Goal: Task Accomplishment & Management: Complete application form

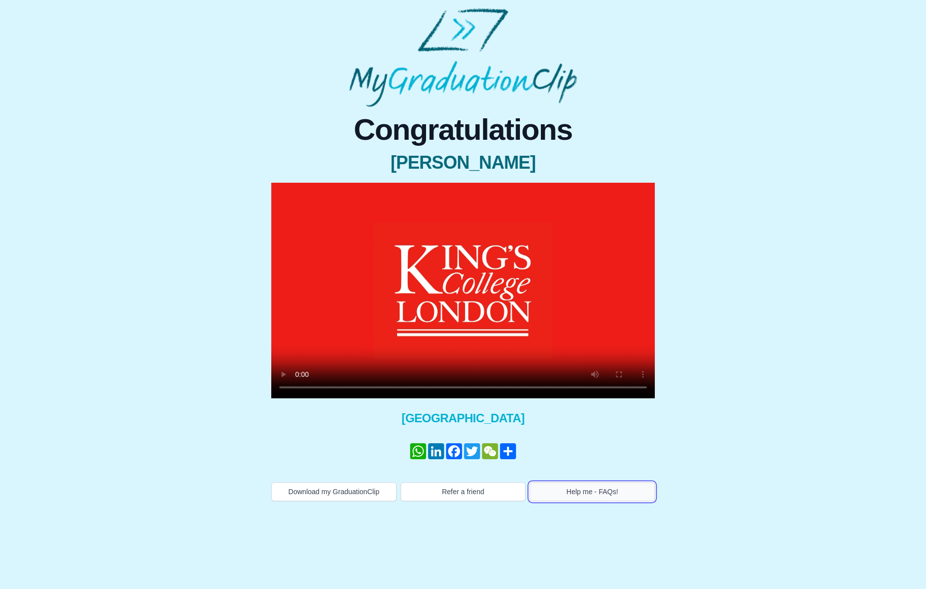
click at [579, 493] on button "Help me - FAQs!" at bounding box center [591, 491] width 125 height 19
click at [613, 273] on video at bounding box center [462, 291] width 383 height 216
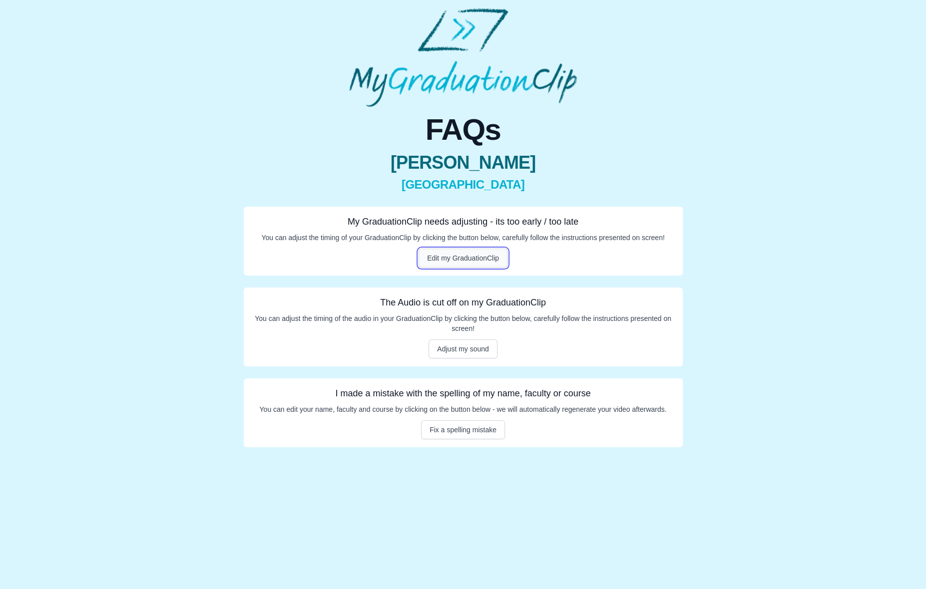
click at [462, 257] on button "Edit my GraduationClip" at bounding box center [462, 258] width 89 height 19
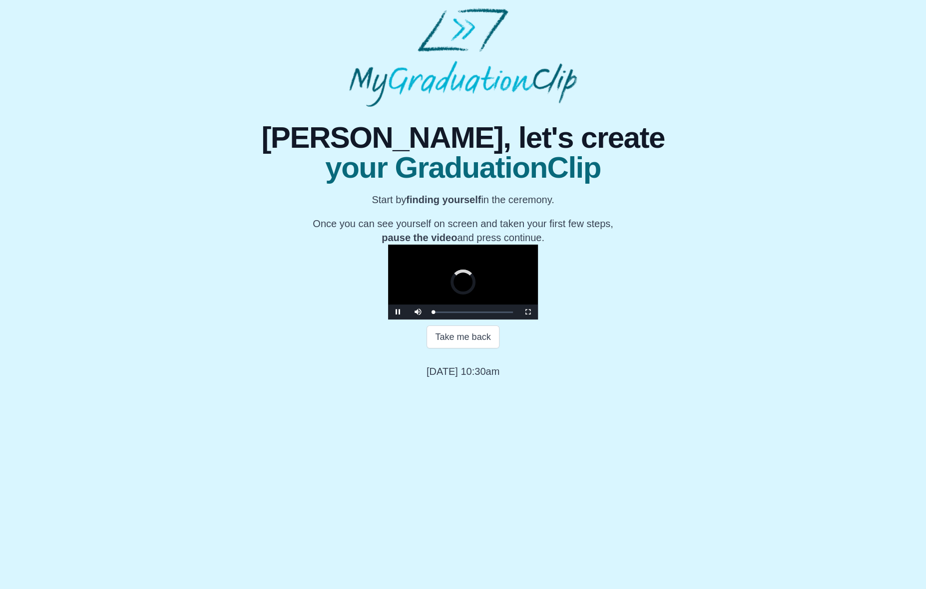
click at [477, 257] on video "Video Player" at bounding box center [463, 282] width 150 height 75
click at [445, 320] on video "Video Player" at bounding box center [463, 282] width 150 height 75
click at [444, 320] on video "Video Player" at bounding box center [463, 282] width 150 height 75
click at [491, 349] on button "Take me back" at bounding box center [462, 337] width 72 height 23
click at [538, 300] on video "Video Player" at bounding box center [463, 282] width 150 height 75
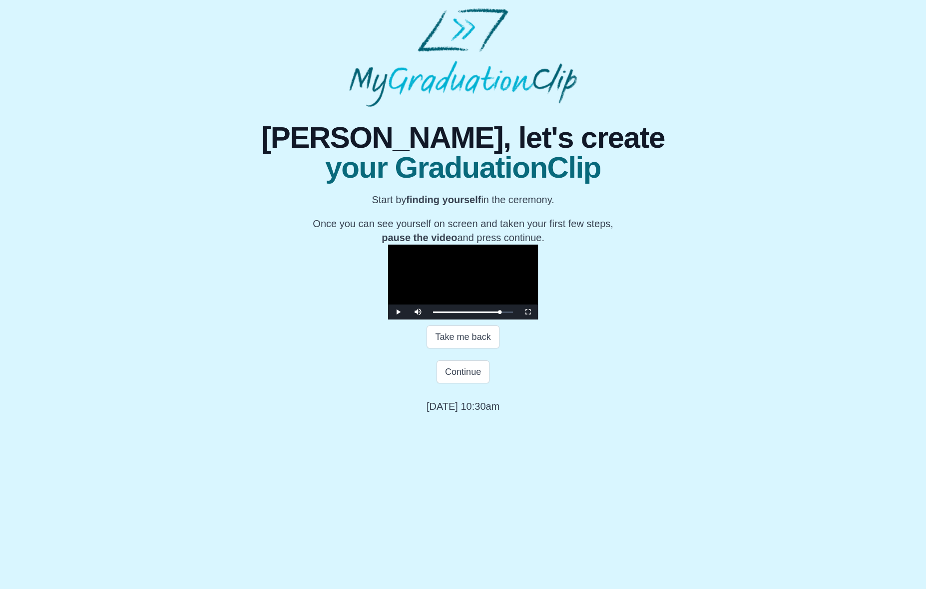
click at [538, 296] on video "Video Player" at bounding box center [463, 282] width 150 height 75
click at [451, 383] on button "Continue" at bounding box center [462, 372] width 53 height 23
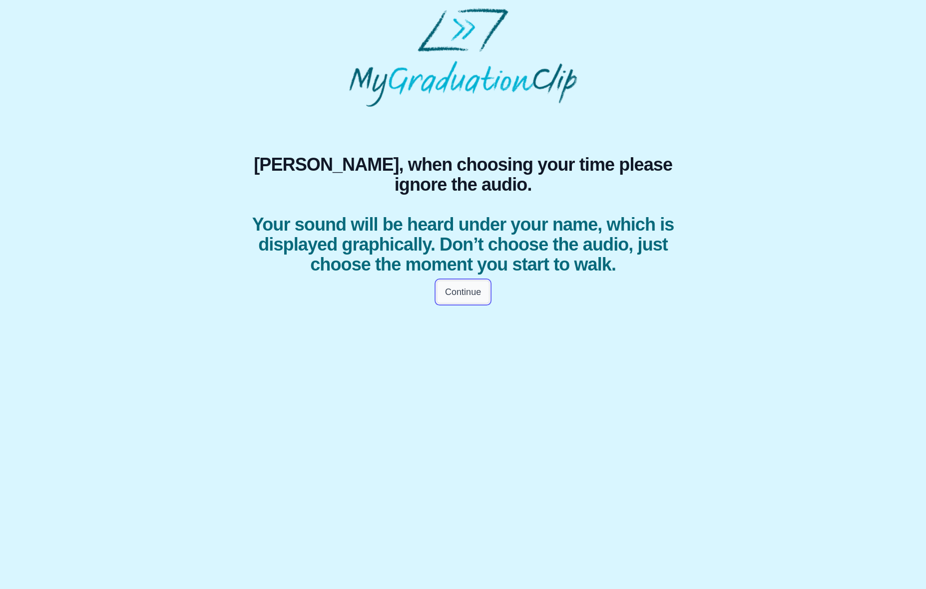
click at [458, 284] on button "Continue" at bounding box center [462, 292] width 53 height 23
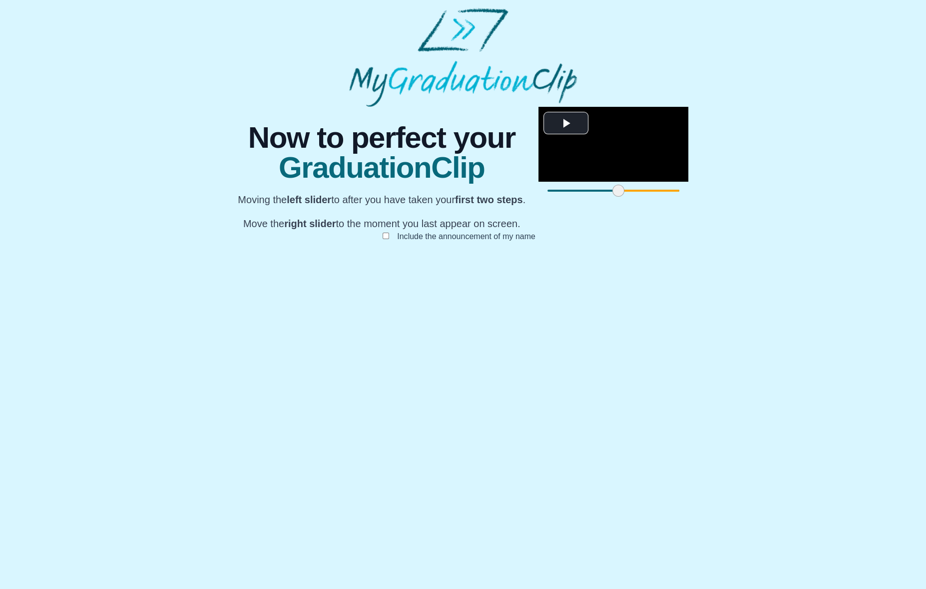
drag, startPoint x: 257, startPoint y: 480, endPoint x: 328, endPoint y: 477, distance: 71.0
click at [612, 197] on span at bounding box center [618, 191] width 12 height 12
drag, startPoint x: 670, startPoint y: 483, endPoint x: 495, endPoint y: 478, distance: 175.3
click at [772, 197] on span at bounding box center [778, 191] width 12 height 12
click at [464, 262] on button "Submit" at bounding box center [462, 252] width 39 height 19
